Goal: Information Seeking & Learning: Understand process/instructions

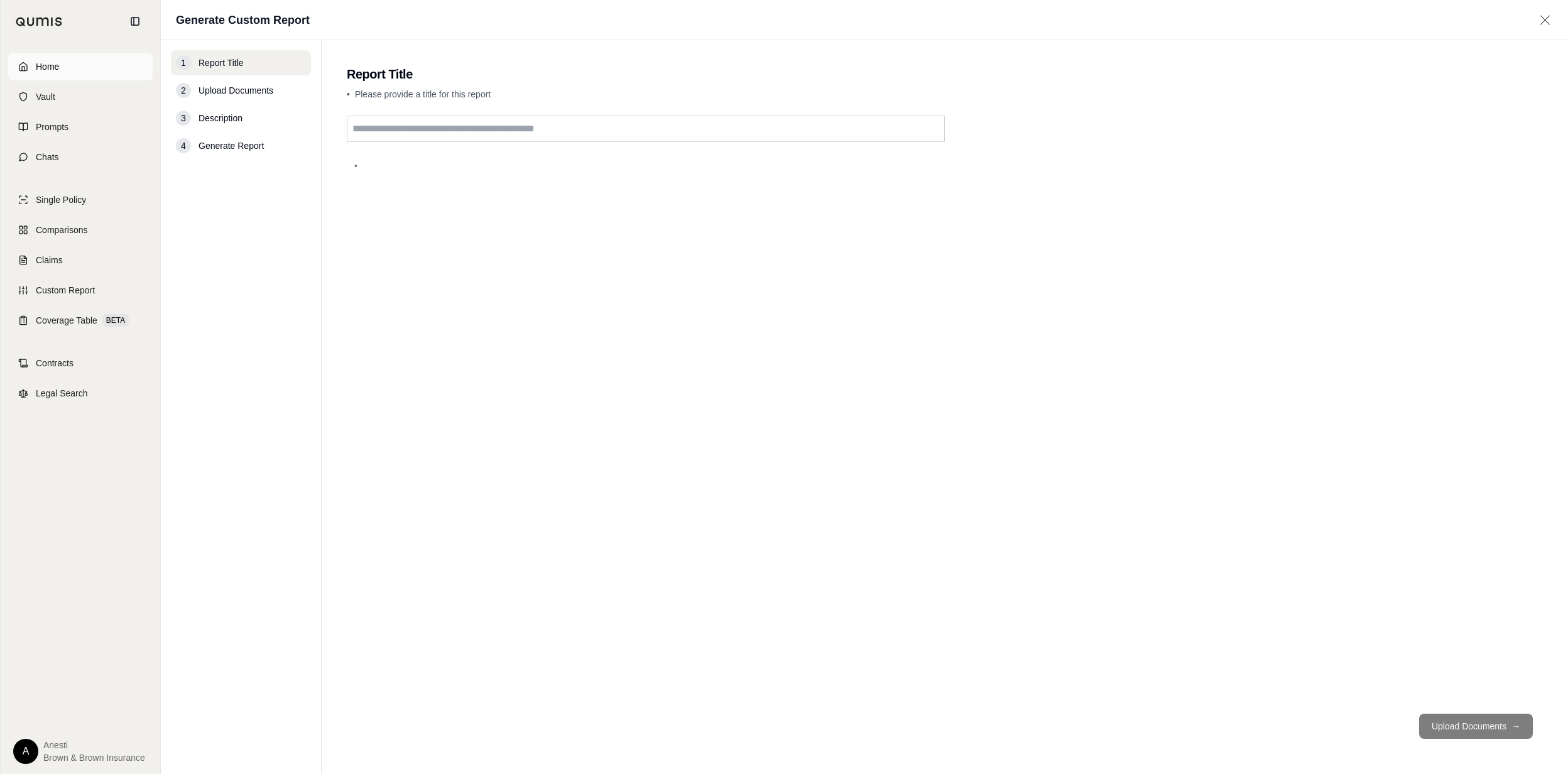
drag, startPoint x: 0, startPoint y: 0, endPoint x: 64, endPoint y: 69, distance: 94.1
click at [64, 69] on link "Home" at bounding box center [80, 66] width 145 height 27
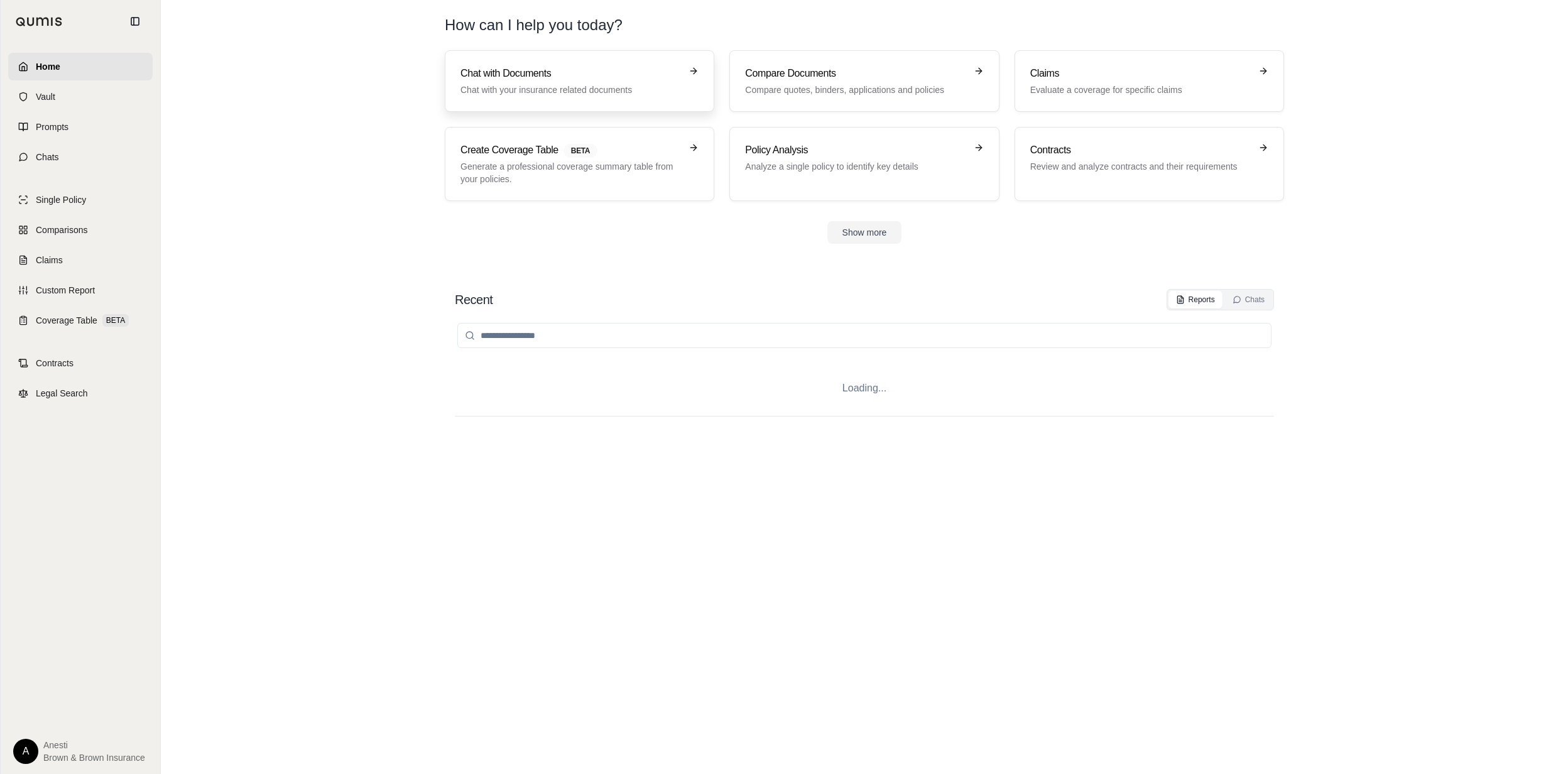
click at [494, 62] on link "Chat with Documents Chat with your insurance related documents" at bounding box center [579, 81] width 269 height 62
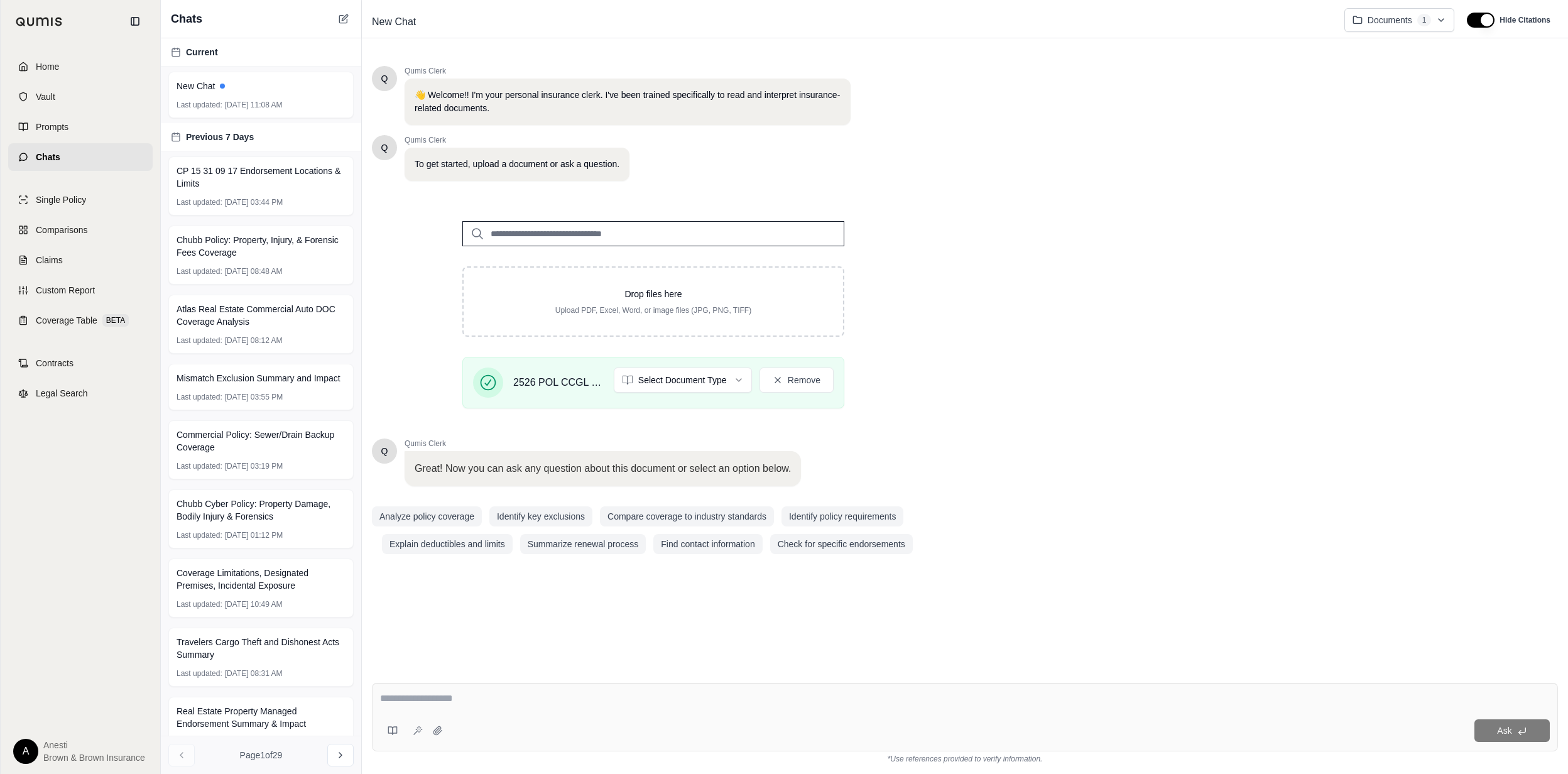
click at [403, 705] on textarea at bounding box center [964, 698] width 1169 height 15
type textarea "**********"
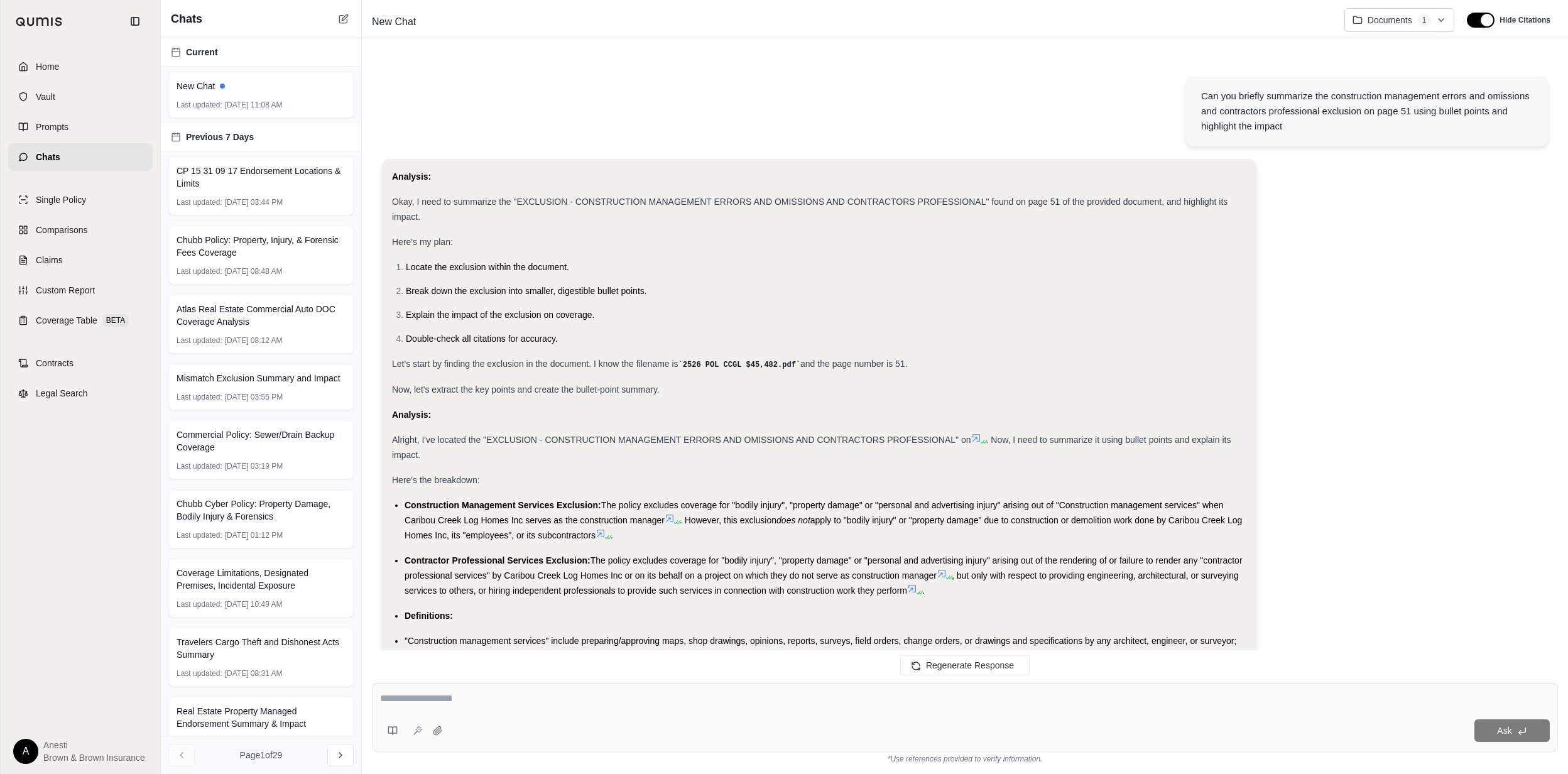
scroll to position [520, 0]
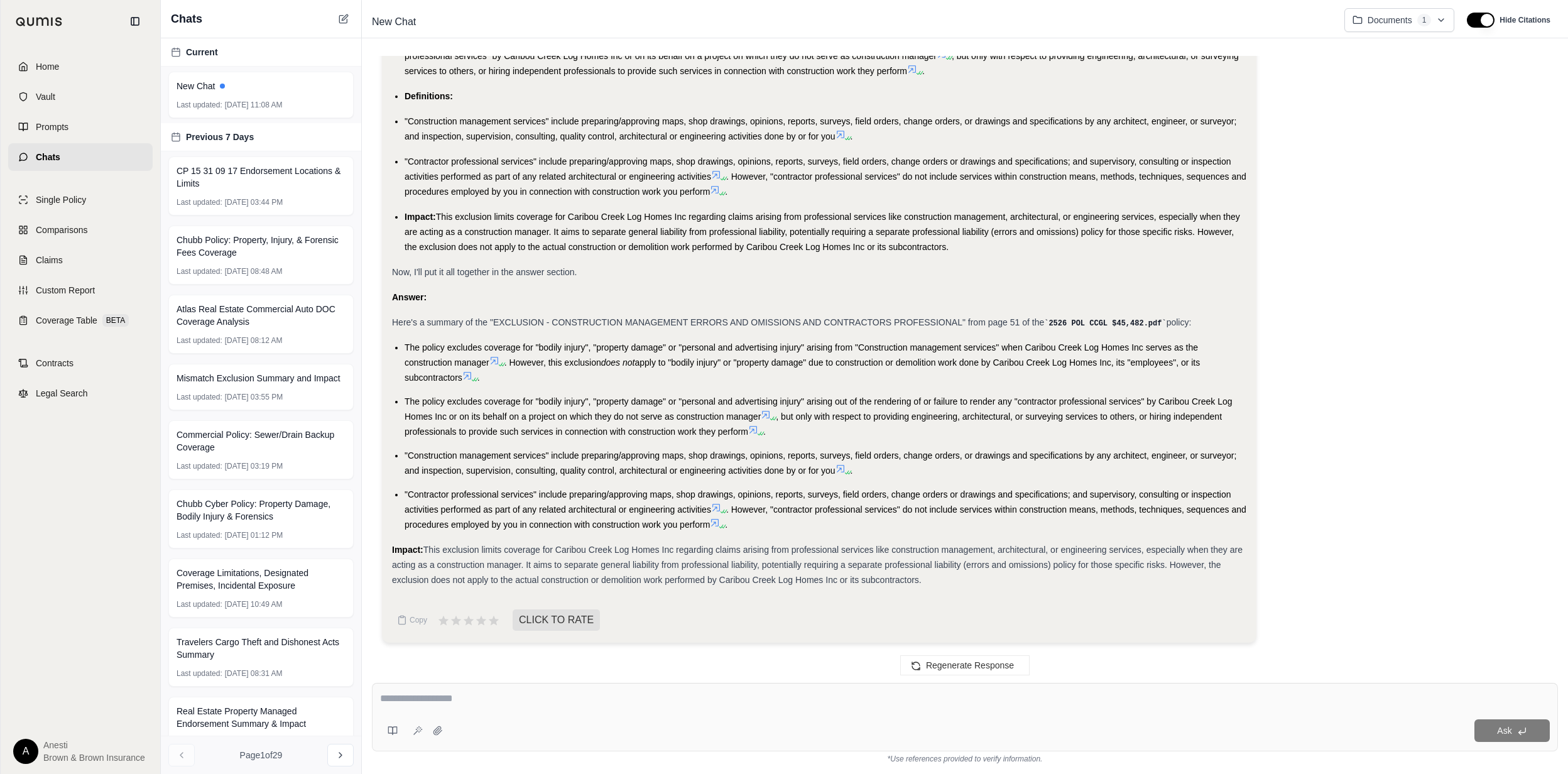
drag, startPoint x: 404, startPoint y: 344, endPoint x: 933, endPoint y: 586, distance: 581.7
click at [933, 586] on div "Analysis: Okay, I need to summarize the "EXCLUSION - CONSTRUCTION MANAGEMENT ER…" at bounding box center [819, 118] width 854 height 938
copy div "The policy excludes coverage for "bodily injury", "property damage" or "persona…"
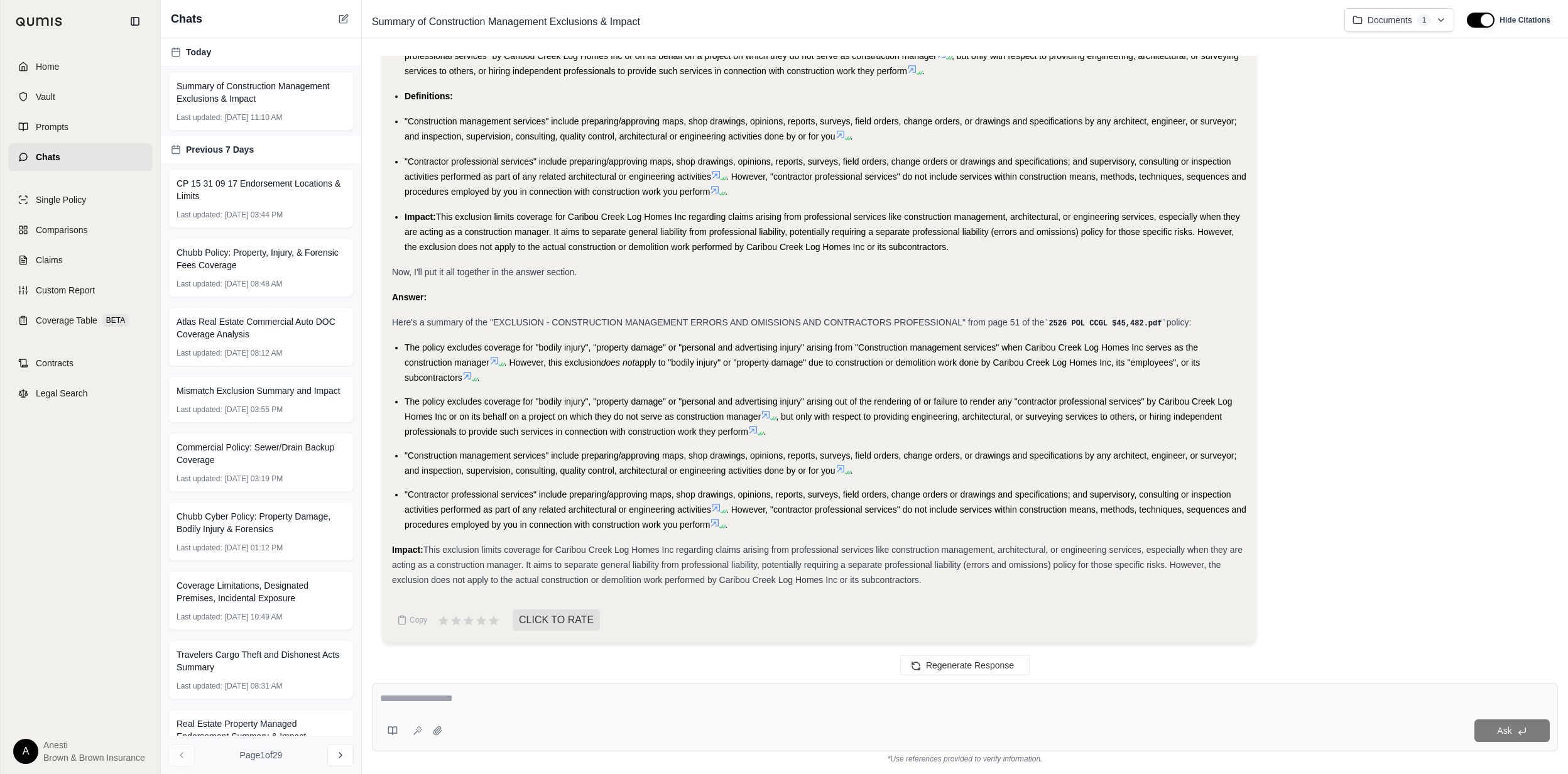
click at [463, 701] on textarea at bounding box center [964, 698] width 1169 height 15
type textarea "**********"
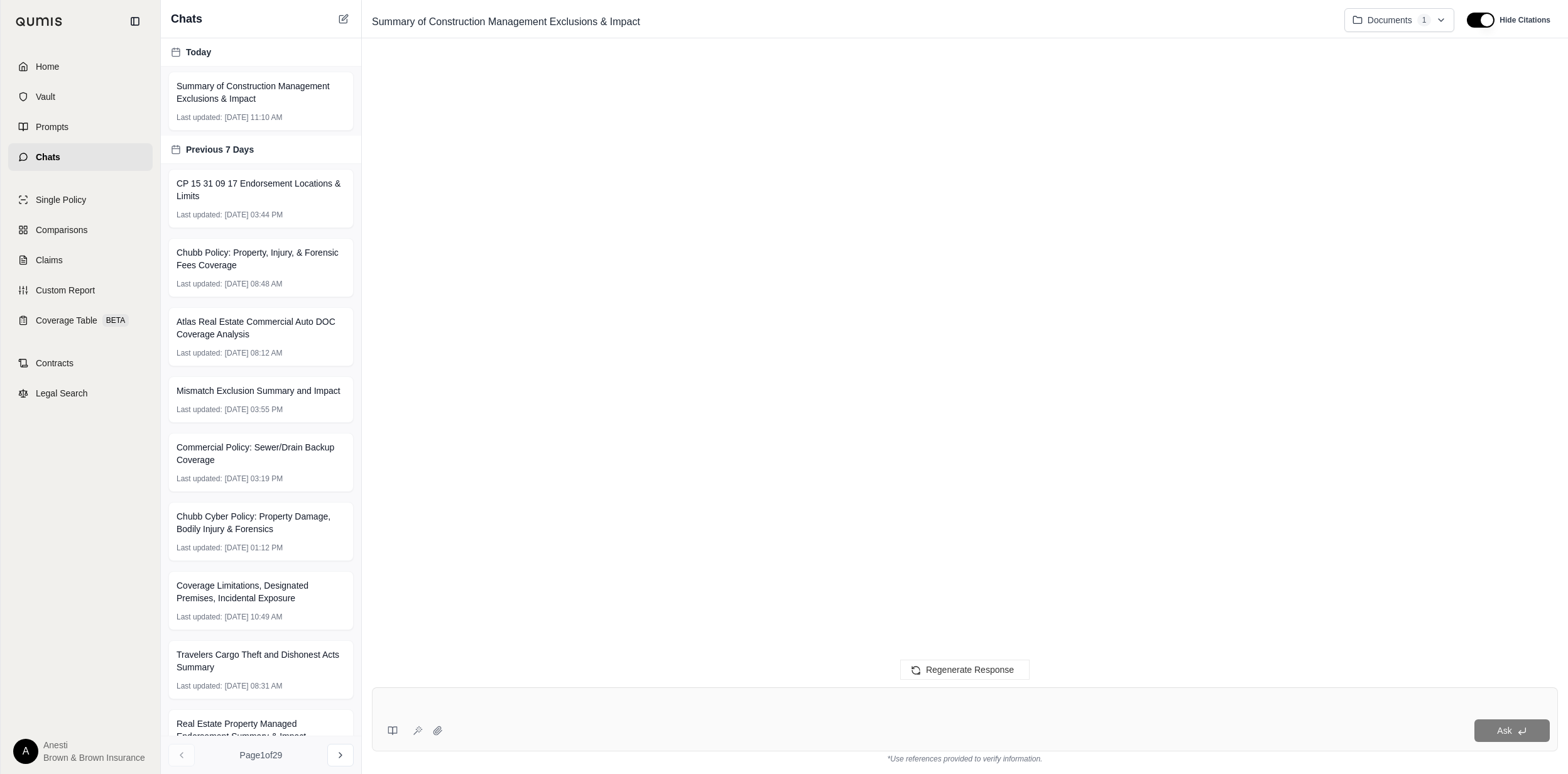
scroll to position [0, 0]
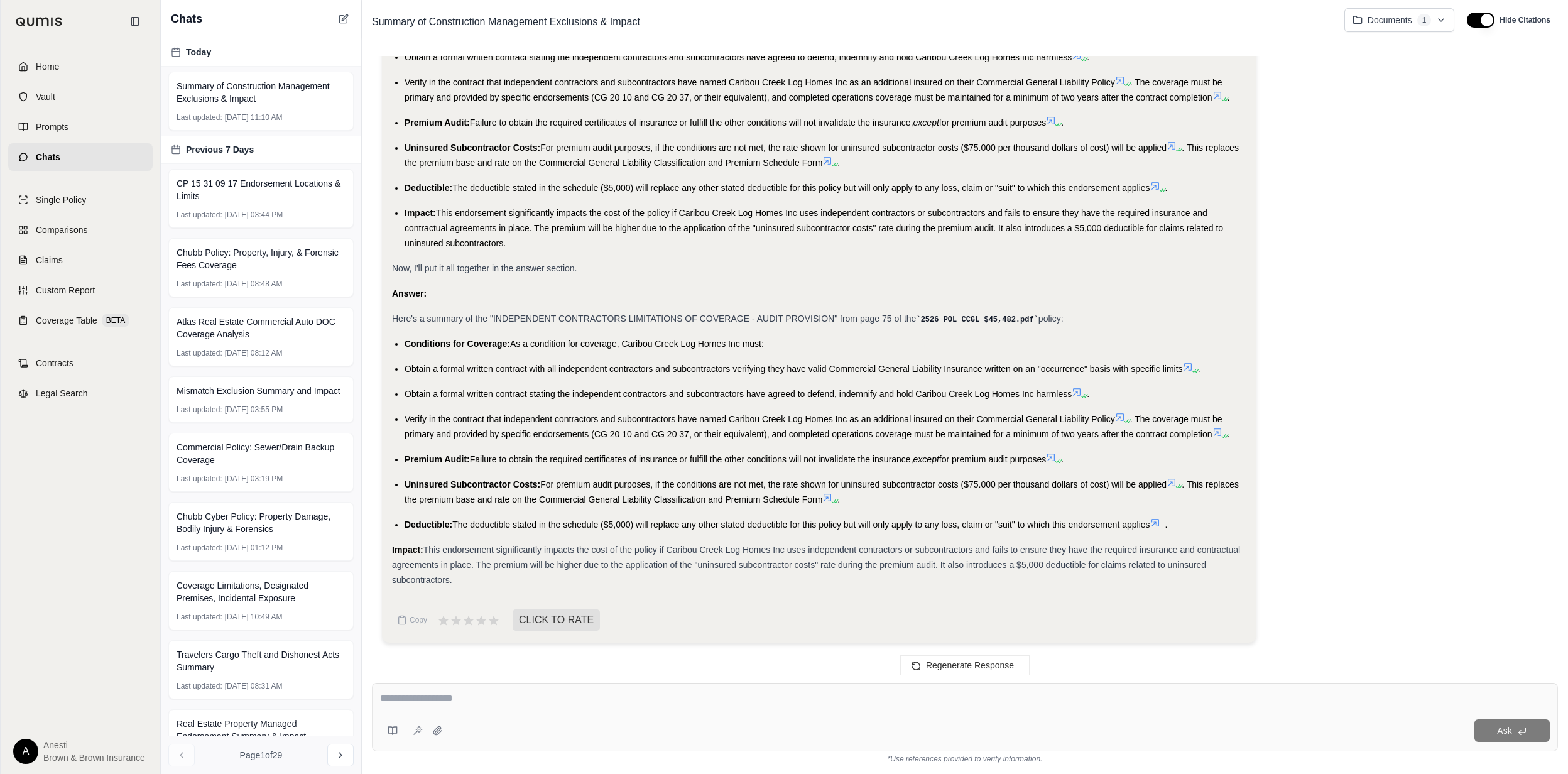
drag, startPoint x: 400, startPoint y: 335, endPoint x: 499, endPoint y: 581, distance: 265.2
click at [499, 581] on div "Analysis: Okay, I need to summarize the "INDEPENDENT CONTRACTORS LIMITATIONS OF…" at bounding box center [819, 144] width 854 height 886
copy div "Conditions for Coverage: As a condition for coverage, Caribou Creek Log Homes I…"
click at [493, 699] on textarea at bounding box center [964, 698] width 1169 height 15
click at [688, 707] on div at bounding box center [964, 700] width 1169 height 20
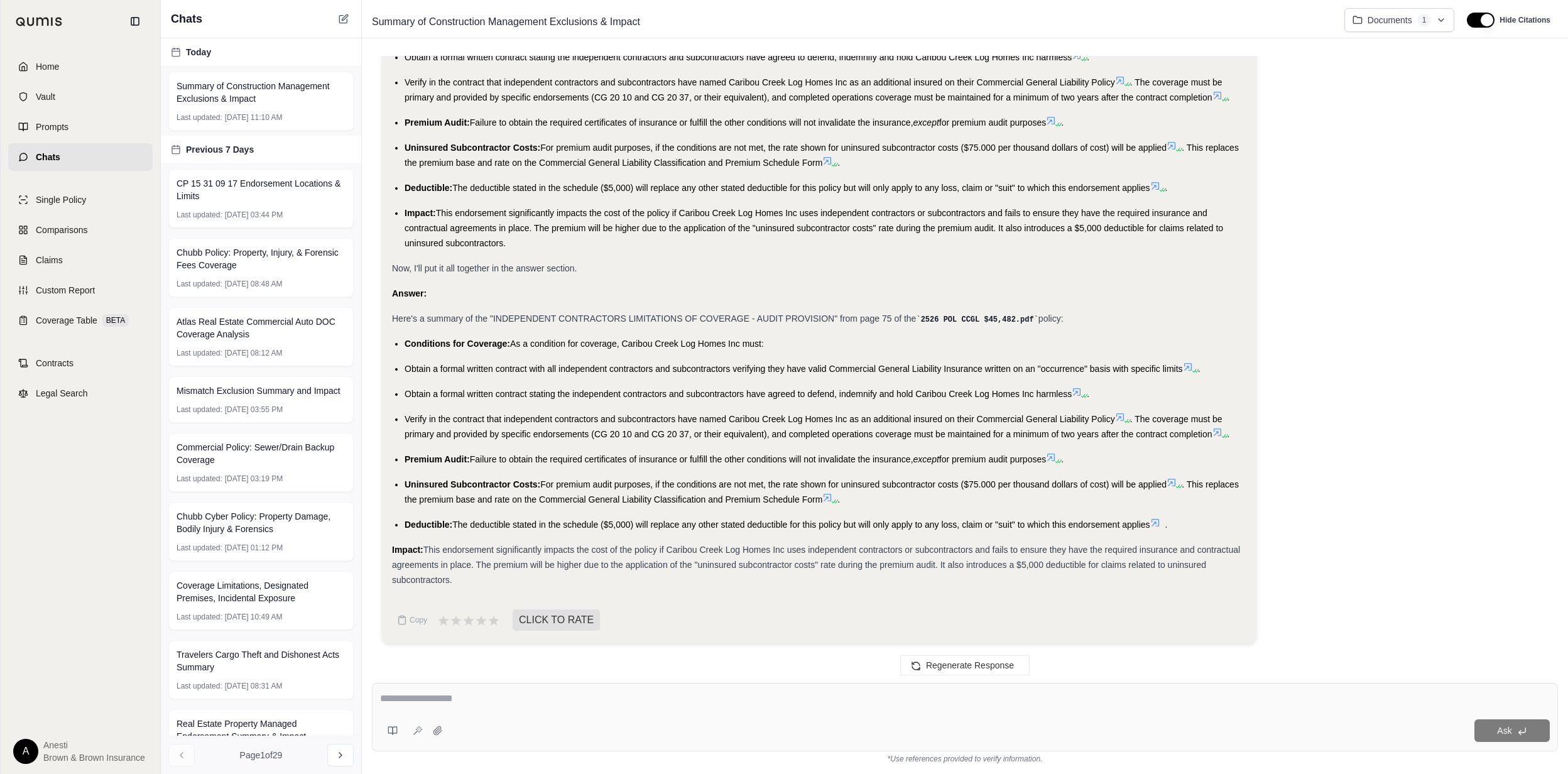
click at [688, 707] on div at bounding box center [964, 700] width 1169 height 20
click at [604, 691] on textarea at bounding box center [964, 698] width 1169 height 15
type textarea "**********"
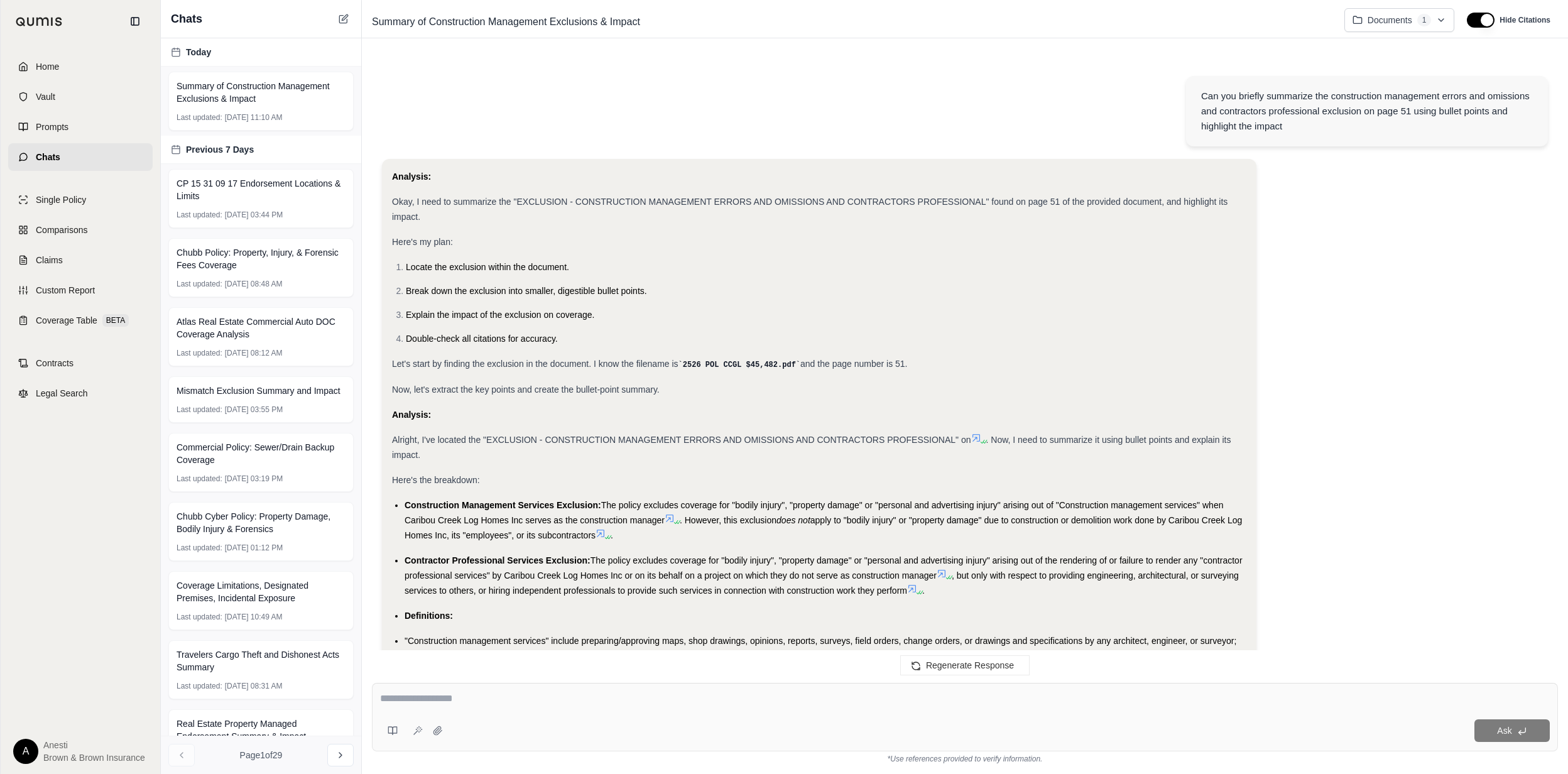
scroll to position [2849, 0]
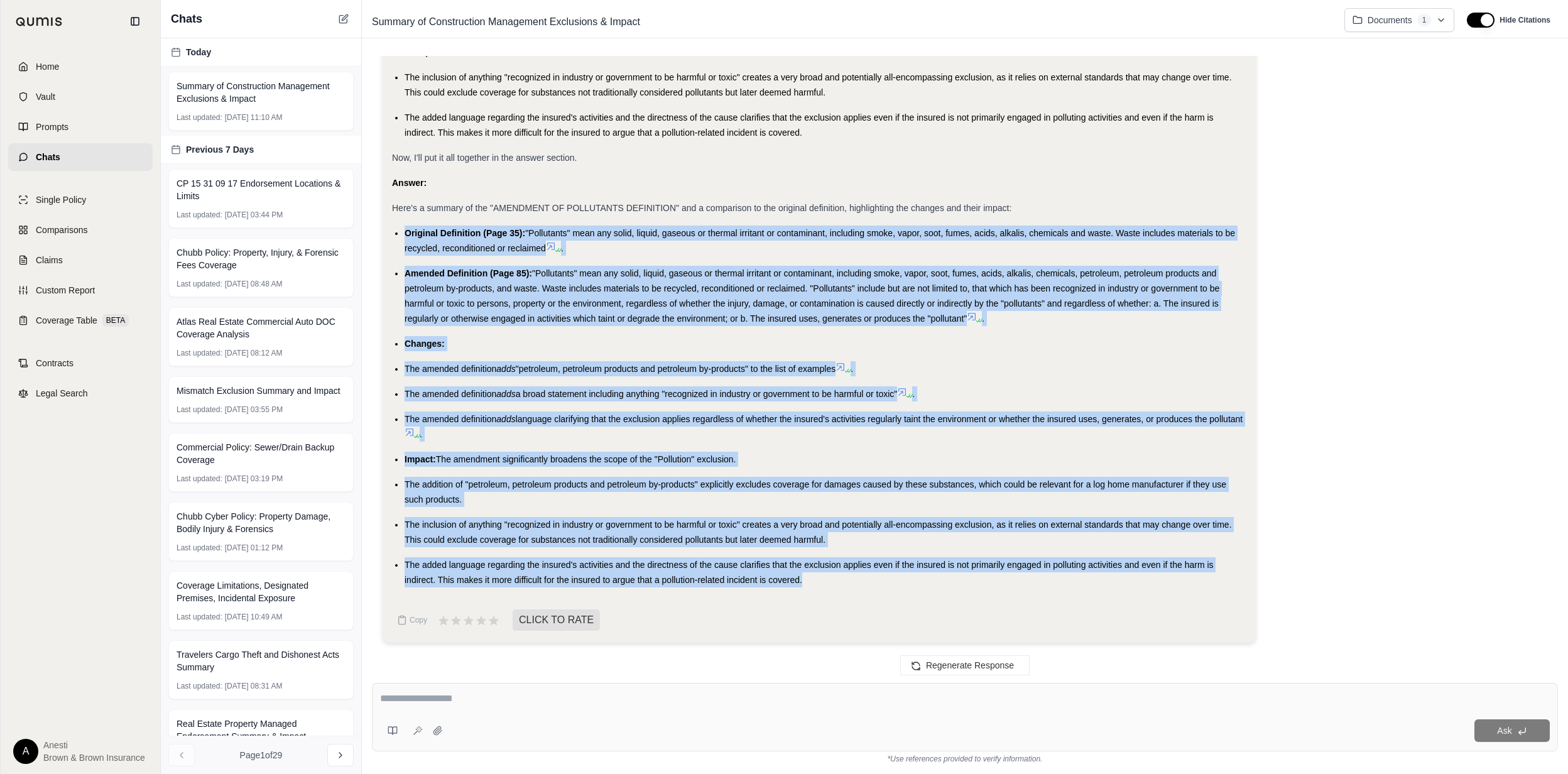
drag, startPoint x: 402, startPoint y: 229, endPoint x: 835, endPoint y: 598, distance: 568.9
click at [835, 598] on div "Analysis: Okay, I need to summarize the "AMENDMENT OF POLLUTANTS DEFINITION," c…" at bounding box center [819, 49] width 854 height 1166
copy ul "Original Definition (Page 35): "Pollutants" mean any solid, liquid, gaseous or …"
